Goal: Task Accomplishment & Management: Complete application form

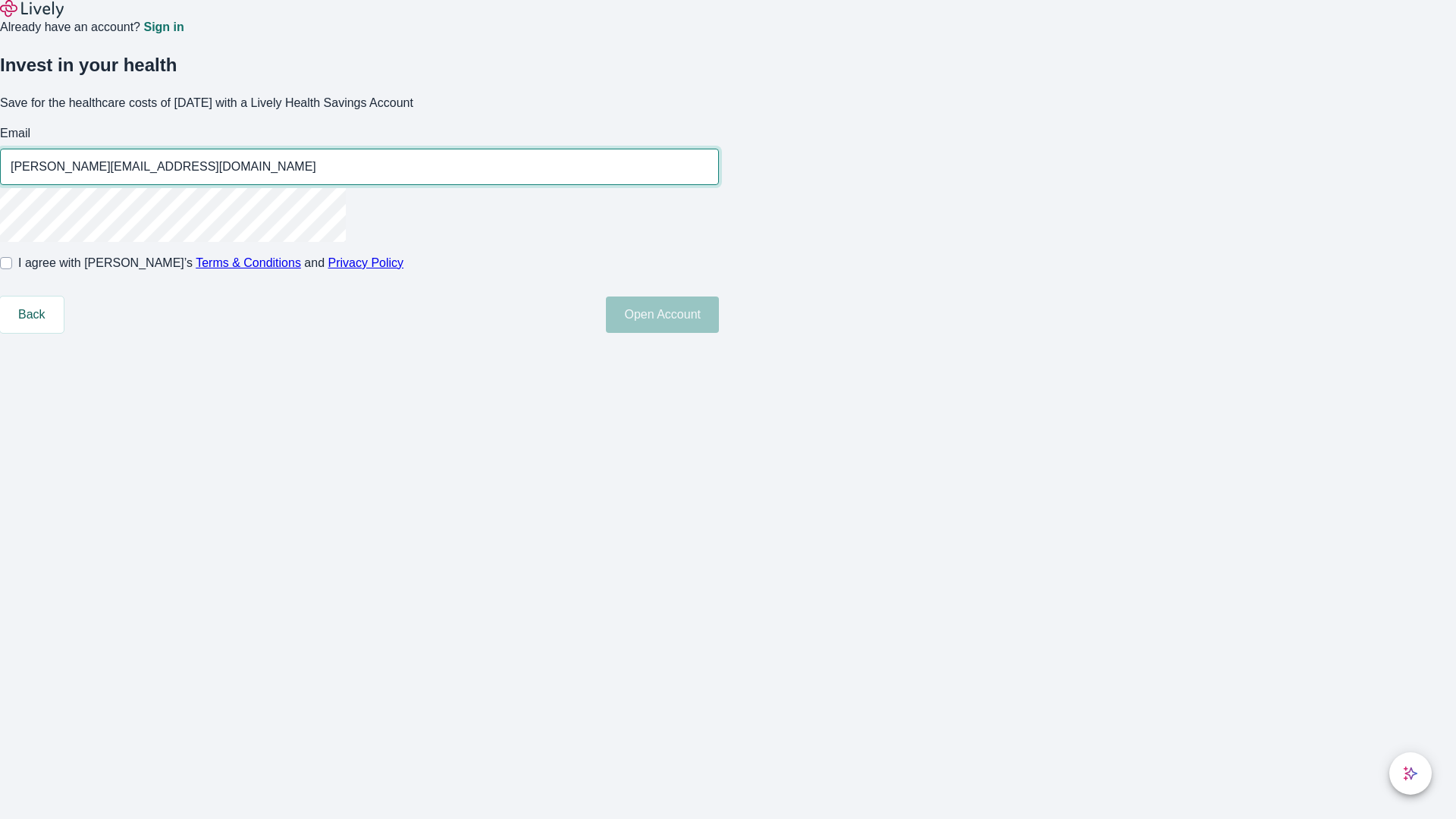
type input "[PERSON_NAME][EMAIL_ADDRESS][DOMAIN_NAME]"
click at [12, 270] on input "I agree with Lively’s Terms & Conditions and Privacy Policy" at bounding box center [6, 263] width 12 height 12
checkbox input "true"
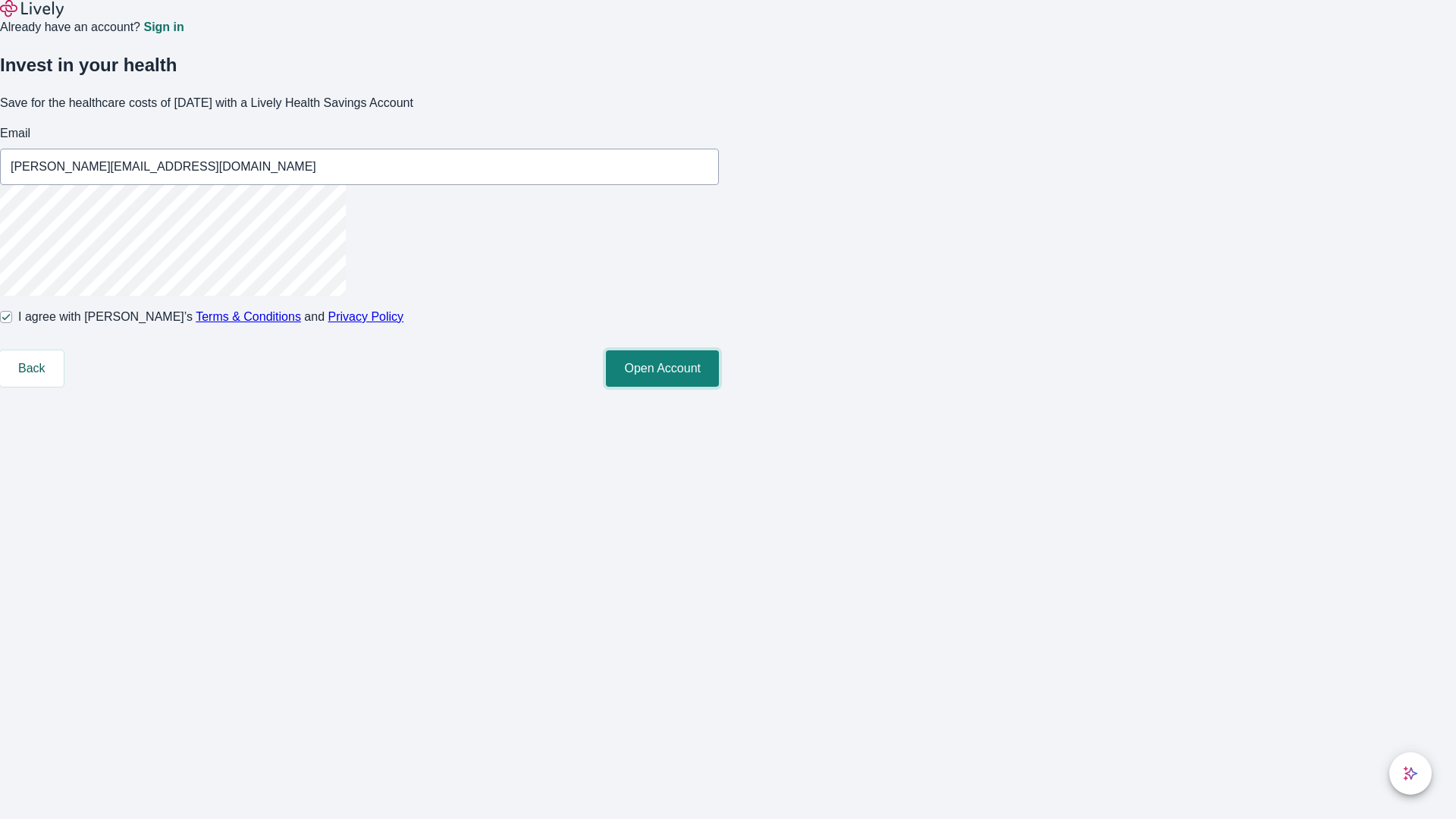
click at [719, 387] on button "Open Account" at bounding box center [662, 368] width 113 height 36
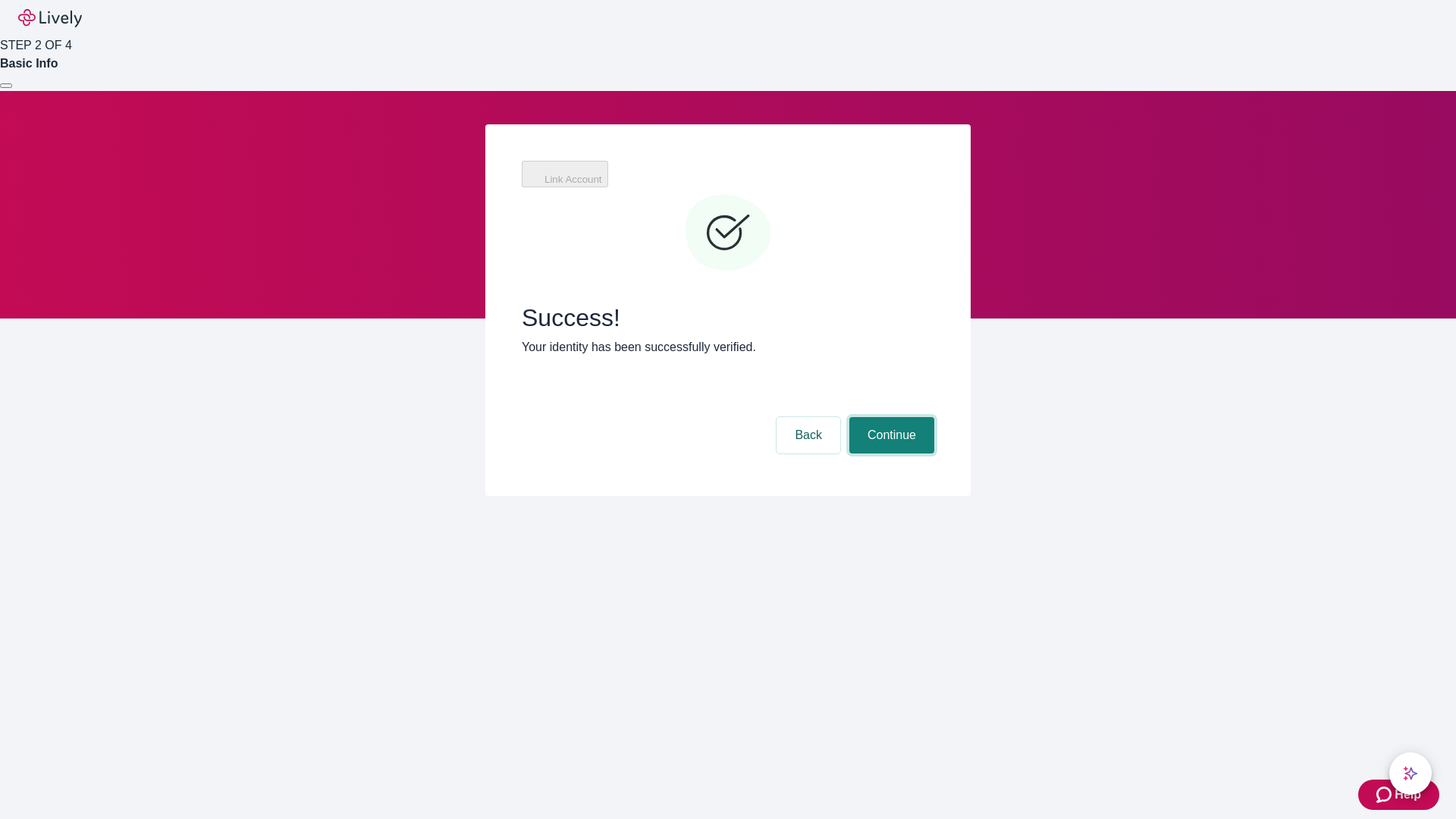
click at [889, 417] on button "Continue" at bounding box center [892, 435] width 85 height 36
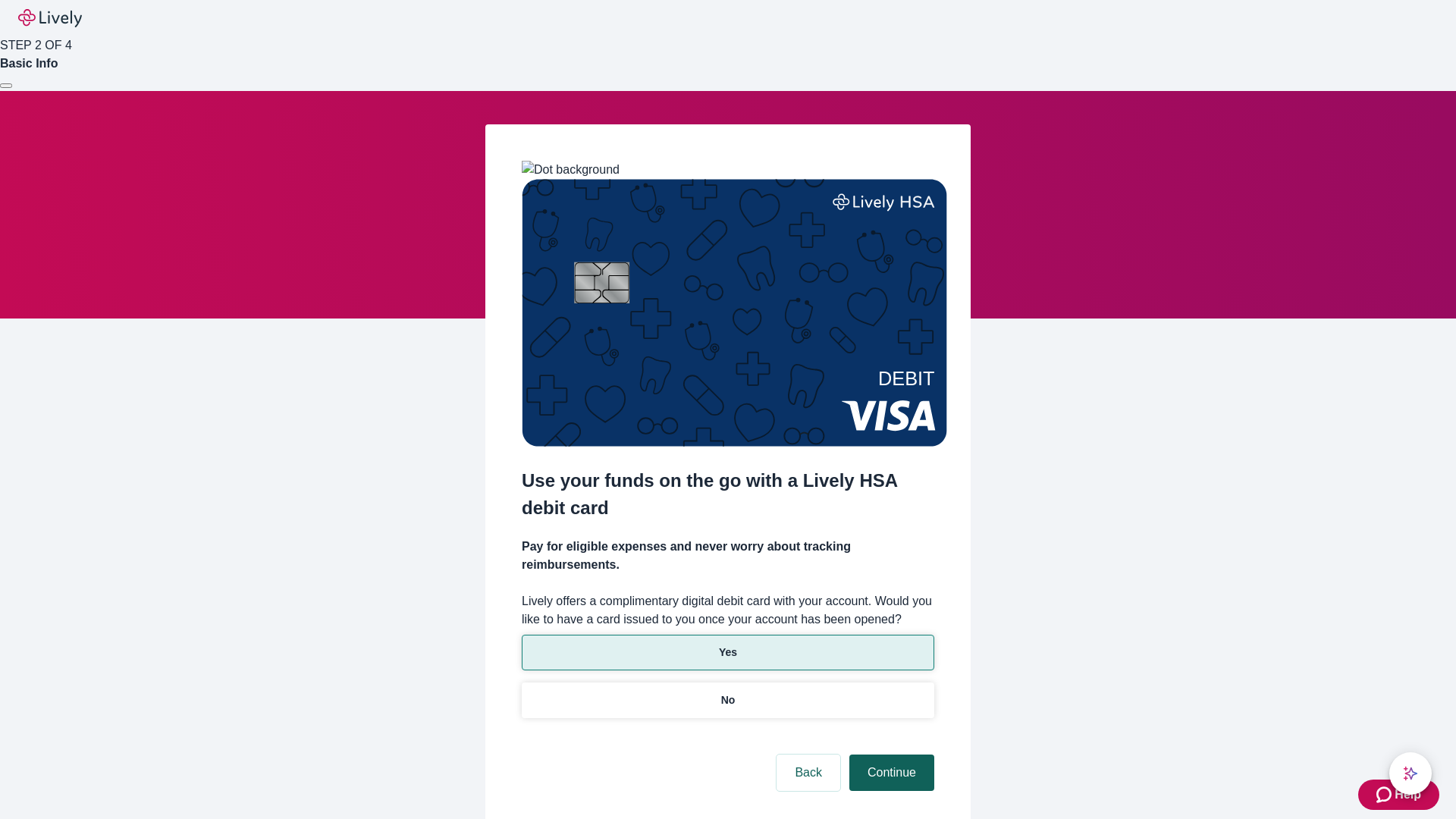
click at [728, 644] on p "Yes" at bounding box center [728, 652] width 18 height 16
click at [889, 754] on button "Continue" at bounding box center [892, 772] width 85 height 36
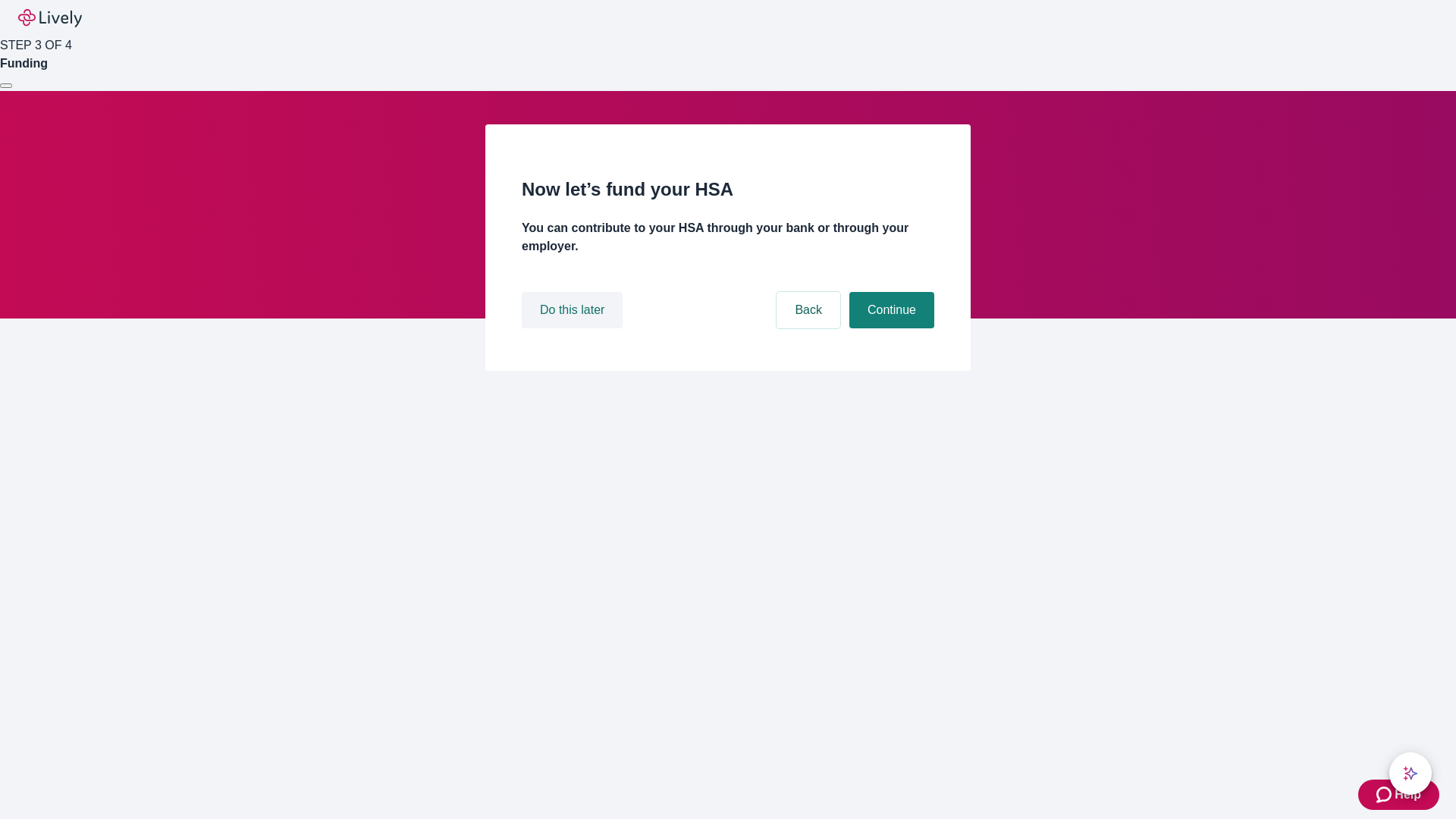
click at [574, 328] on button "Do this later" at bounding box center [572, 310] width 101 height 36
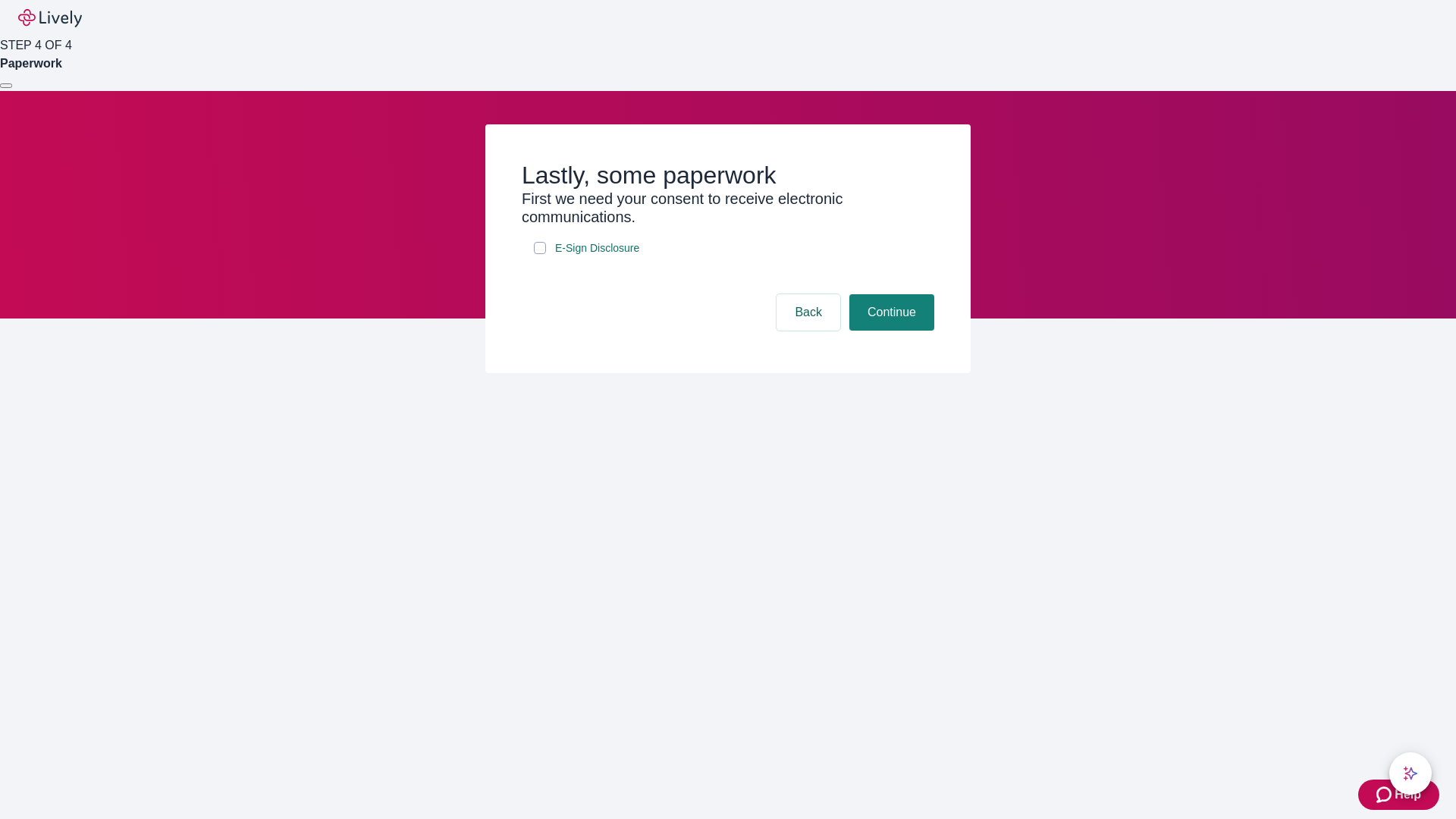
click at [540, 254] on input "E-Sign Disclosure" at bounding box center [540, 248] width 12 height 12
checkbox input "true"
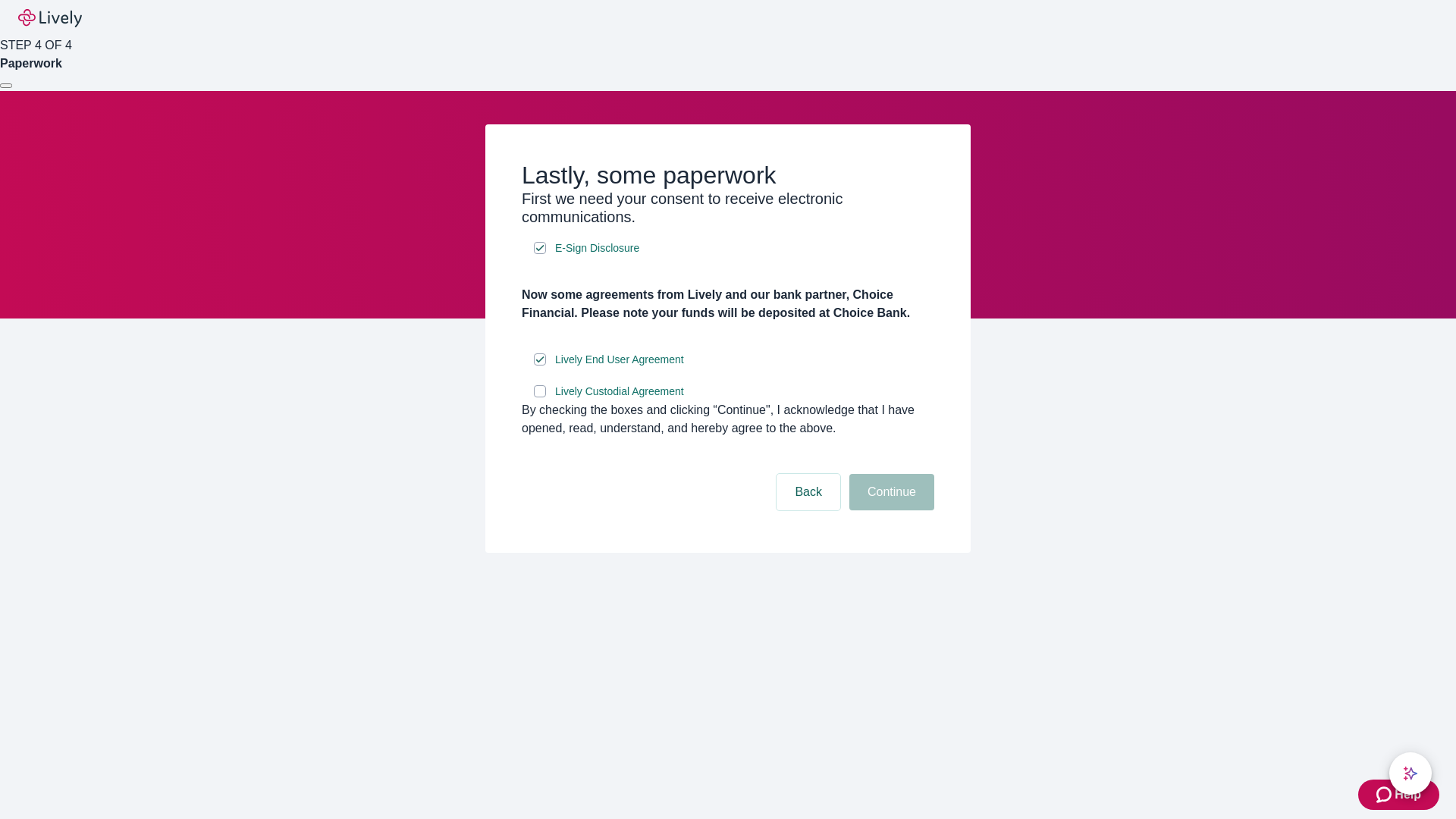
click at [540, 397] on input "Lively Custodial Agreement" at bounding box center [540, 391] width 12 height 12
checkbox input "true"
click at [889, 511] on button "Continue" at bounding box center [892, 492] width 85 height 36
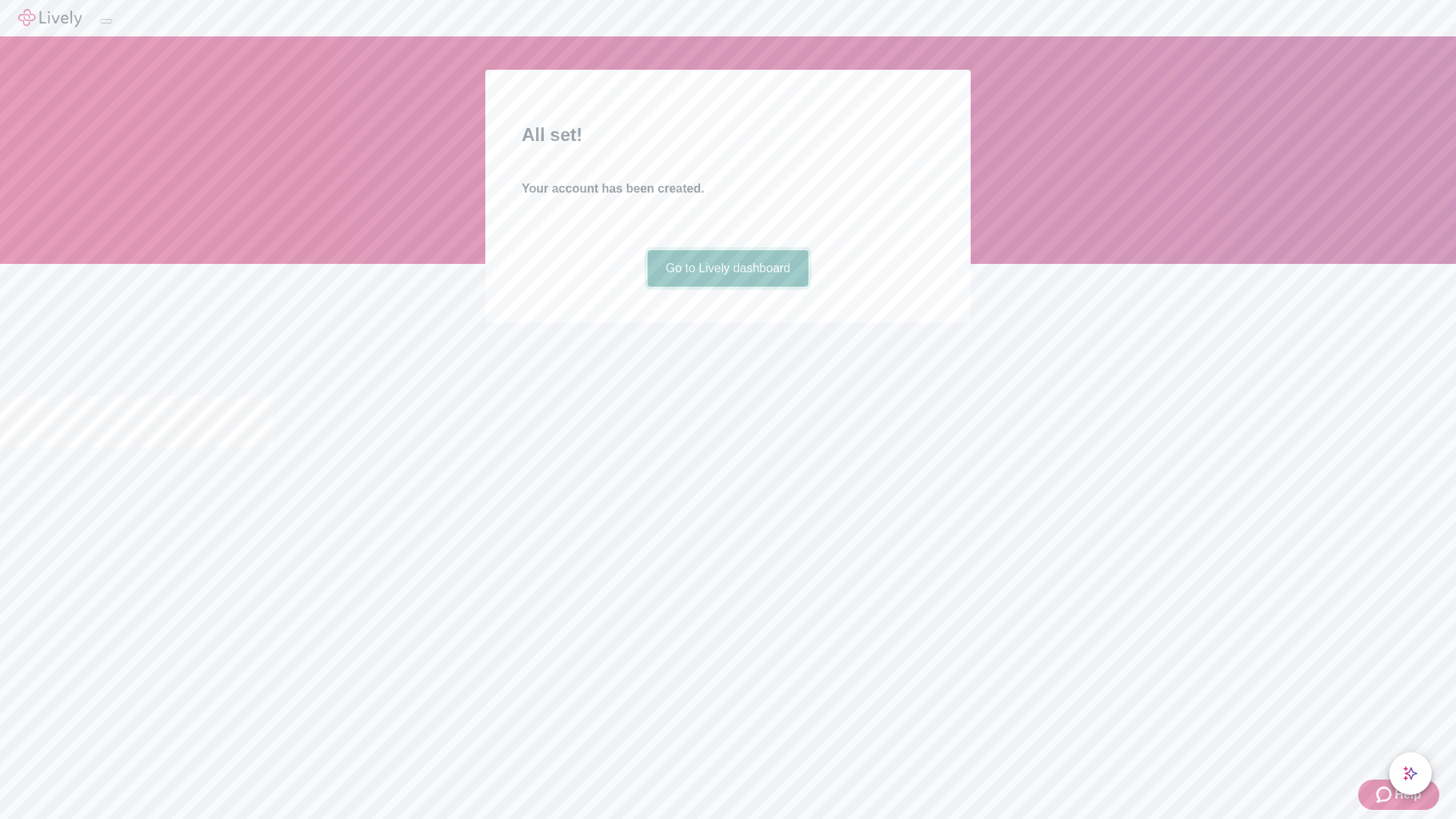
click at [728, 287] on link "Go to Lively dashboard" at bounding box center [728, 269] width 162 height 36
